Goal: Information Seeking & Learning: Understand process/instructions

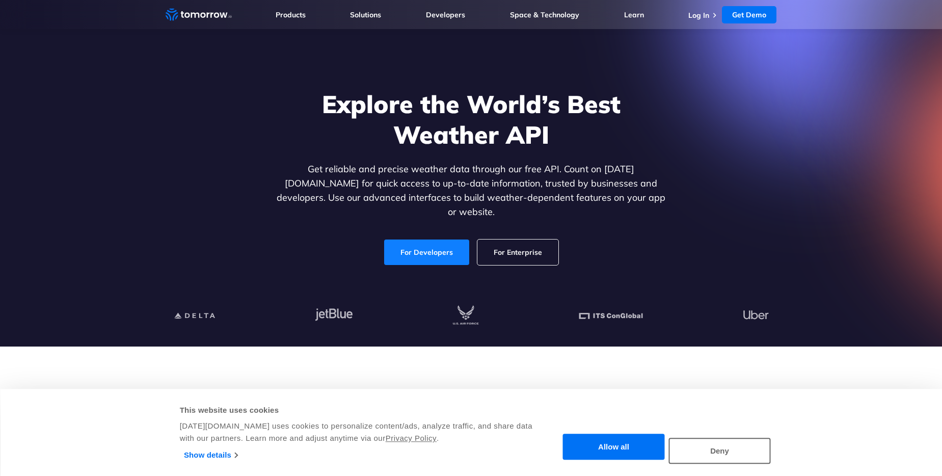
click at [426, 240] on link "For Developers" at bounding box center [426, 251] width 85 height 25
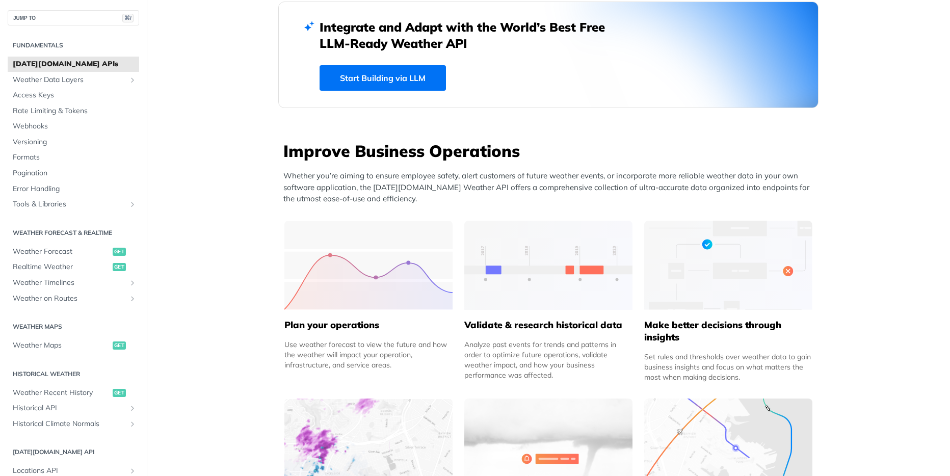
scroll to position [284, 0]
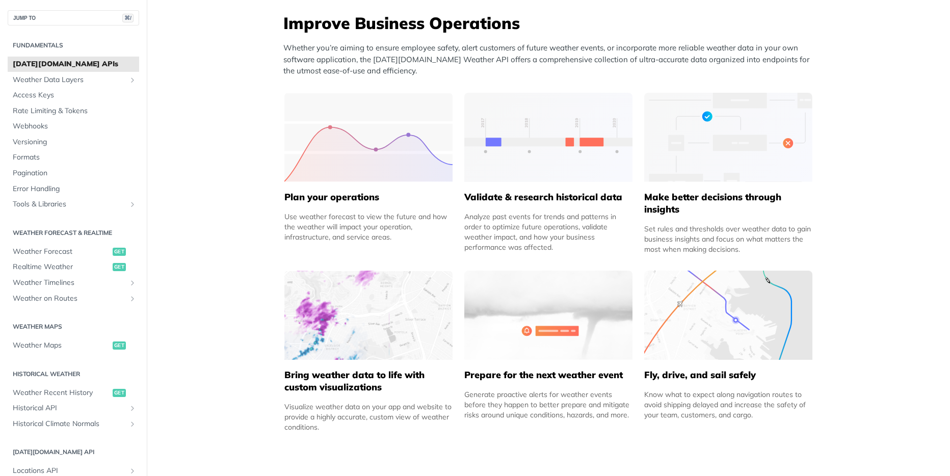
scroll to position [448, 0]
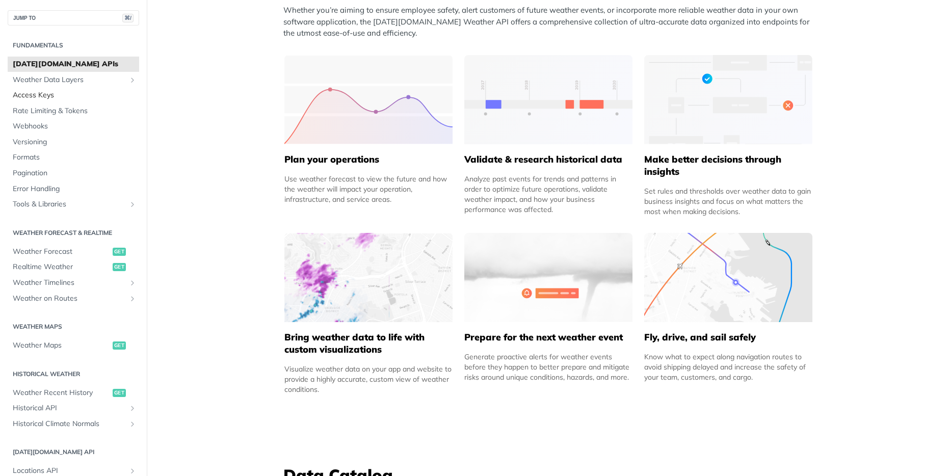
click at [71, 97] on span "Access Keys" at bounding box center [75, 95] width 124 height 10
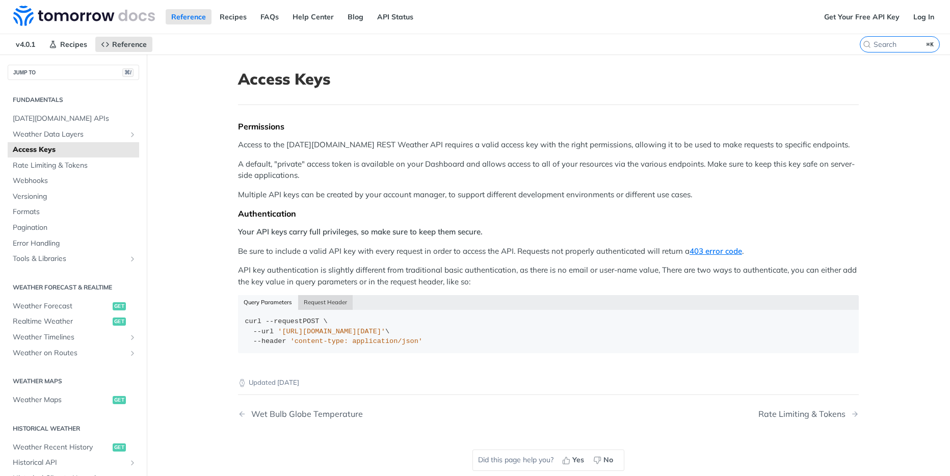
click at [323, 302] on button "Request Header" at bounding box center [325, 302] width 55 height 14
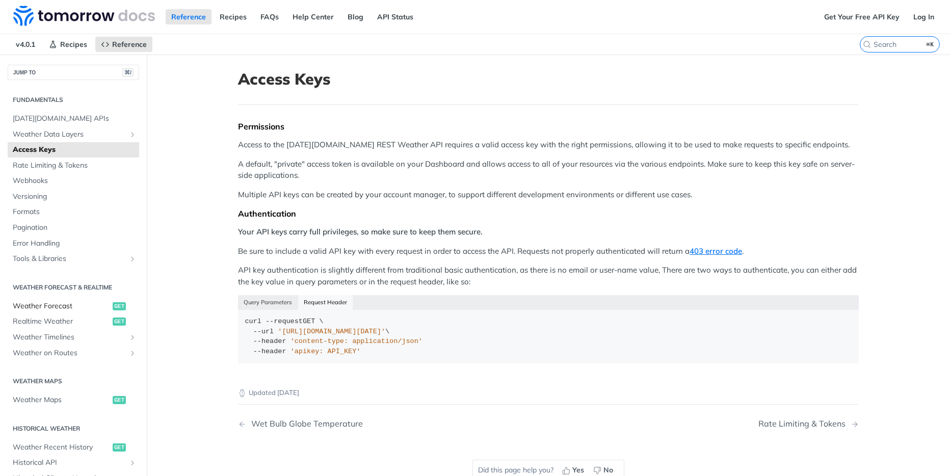
scroll to position [9, 0]
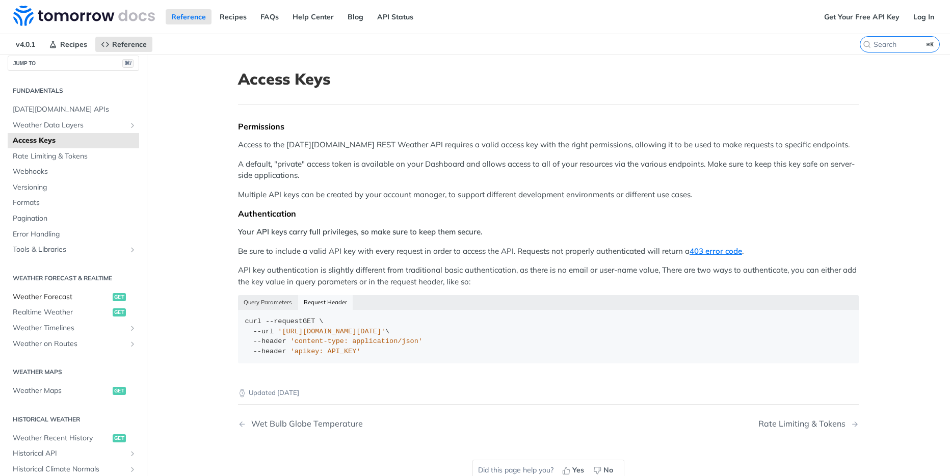
click at [70, 300] on span "Weather Forecast" at bounding box center [61, 297] width 97 height 10
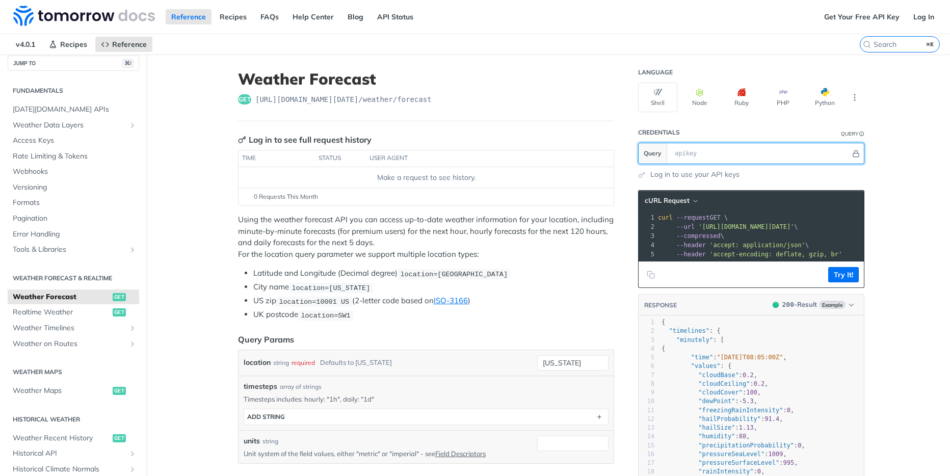
click at [741, 153] on input "text" at bounding box center [759, 153] width 181 height 20
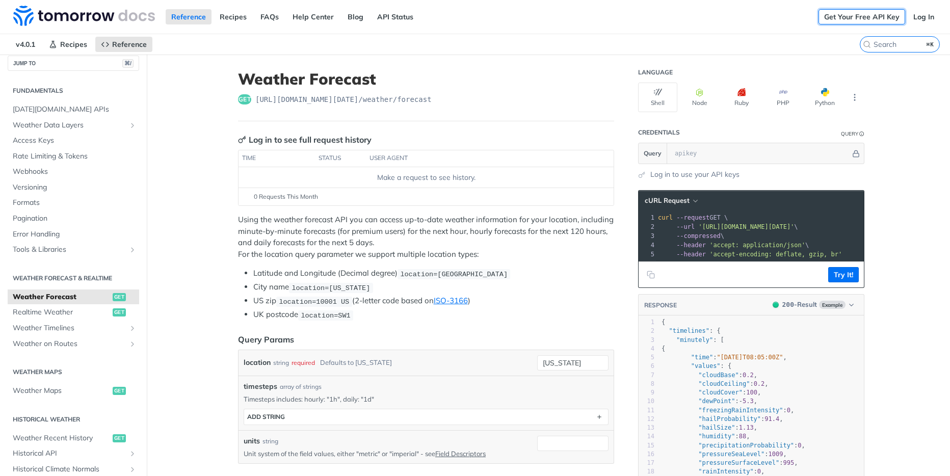
click at [865, 18] on link "Get Your Free API Key" at bounding box center [861, 16] width 87 height 15
click at [855, 96] on icon "More ellipsis" at bounding box center [854, 97] width 9 height 9
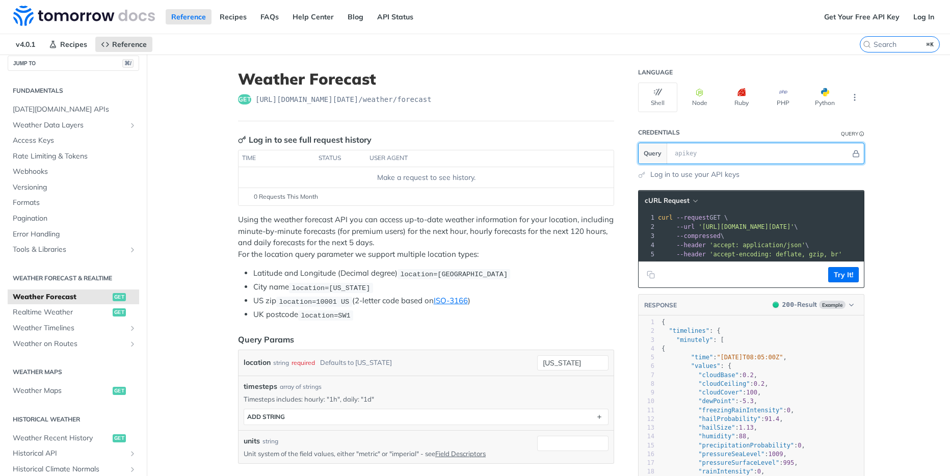
click at [721, 154] on input "text" at bounding box center [759, 153] width 181 height 20
paste input "BTMOJHG5ZSP6MZc2RlmAL1u1V94WJ5Ho"
type input "BTMOJHG5ZSP6MZc2RlmAL1u1V94WJ5Ho"
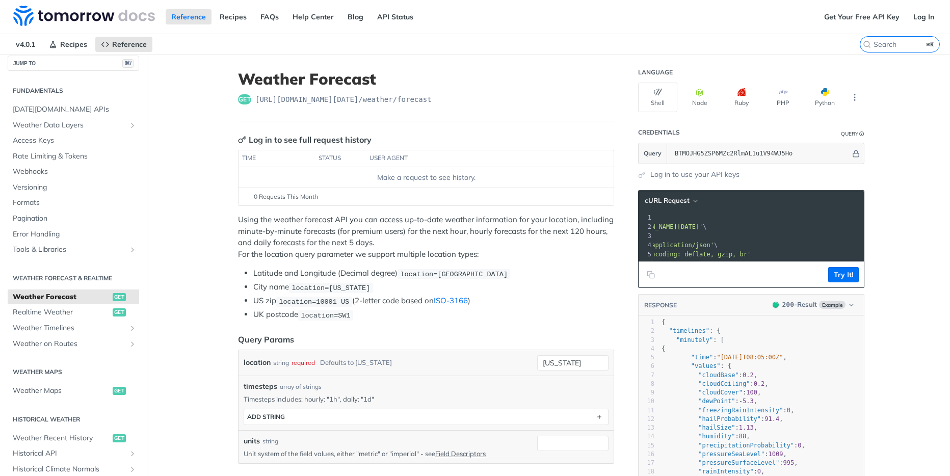
scroll to position [0, 94]
drag, startPoint x: 726, startPoint y: 228, endPoint x: 839, endPoint y: 230, distance: 112.6
click at [839, 230] on pre "--url '[URL][DOMAIN_NAME][DATE]' \" at bounding box center [784, 226] width 438 height 9
click at [753, 247] on pre "--header 'accept: application/json' \" at bounding box center [784, 244] width 438 height 9
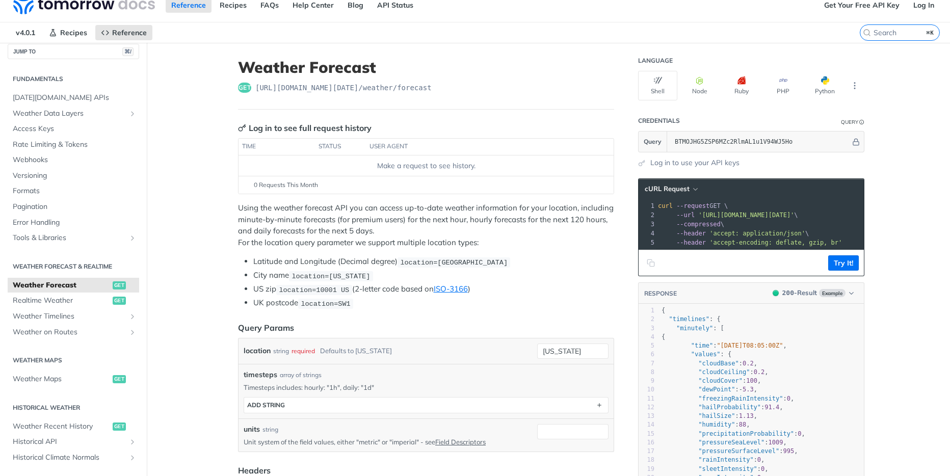
click at [651, 267] on icon "Copy to clipboard" at bounding box center [650, 263] width 8 height 8
click at [530, 87] on div "get [URL][DOMAIN_NAME][DATE] /weather/forecast" at bounding box center [426, 88] width 376 height 10
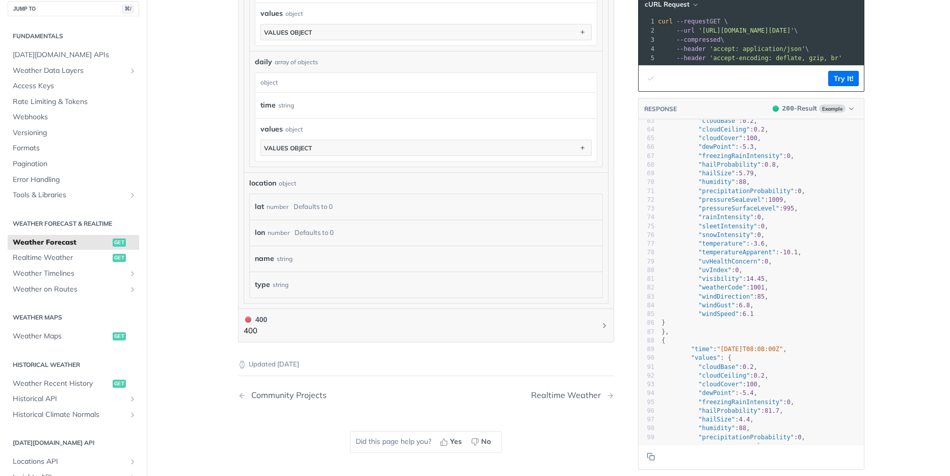
scroll to position [660, 0]
